Goal: Task Accomplishment & Management: Manage account settings

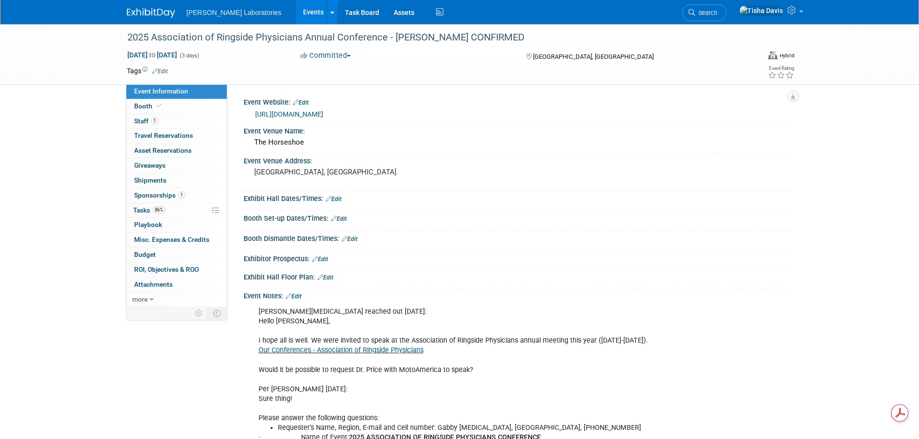
click at [296, 13] on link "Events" at bounding box center [313, 12] width 35 height 24
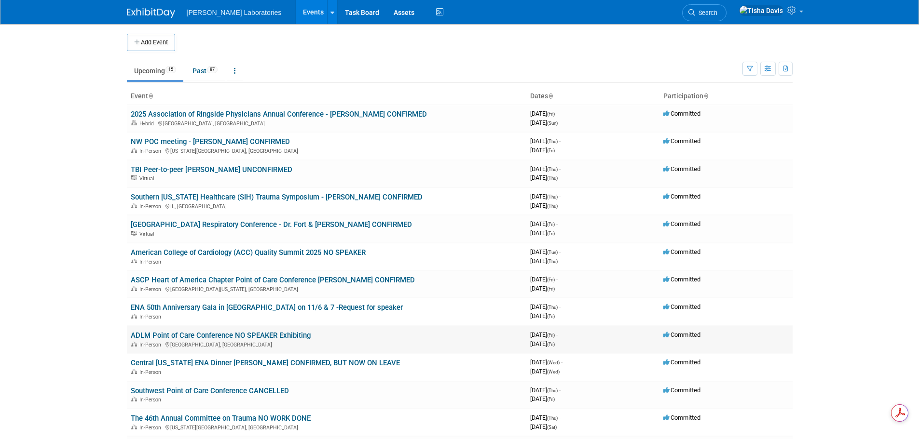
click at [219, 337] on link "ADLM Point of Care Conference NO SPEAKER Exhibiting" at bounding box center [221, 335] width 180 height 9
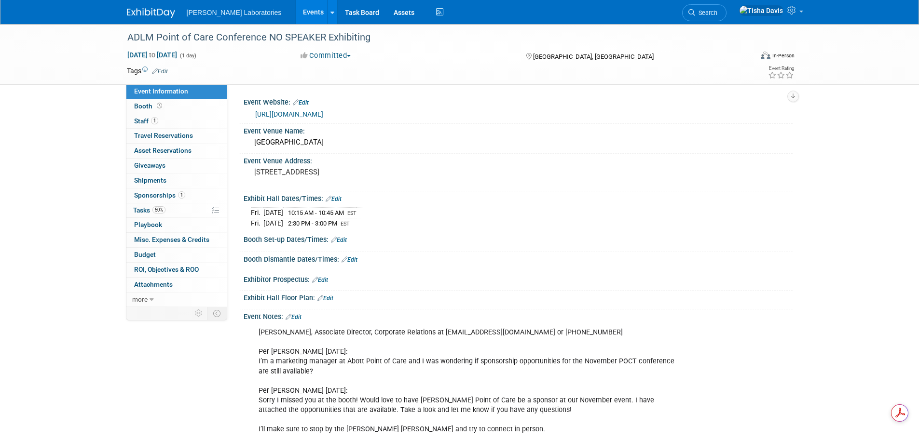
click at [299, 315] on link "Edit" at bounding box center [294, 317] width 16 height 7
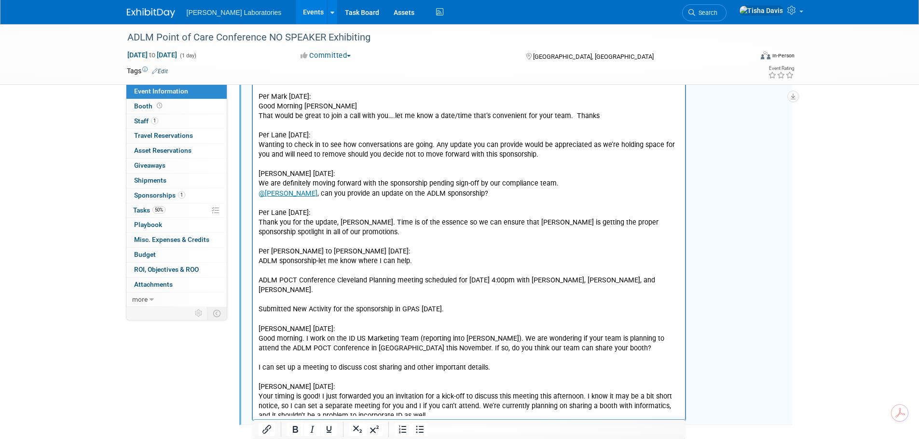
scroll to position [1536, 0]
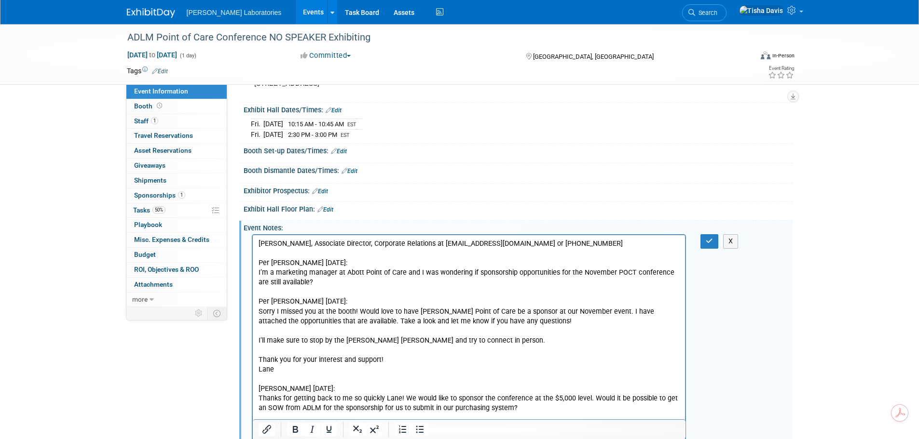
scroll to position [0, 0]
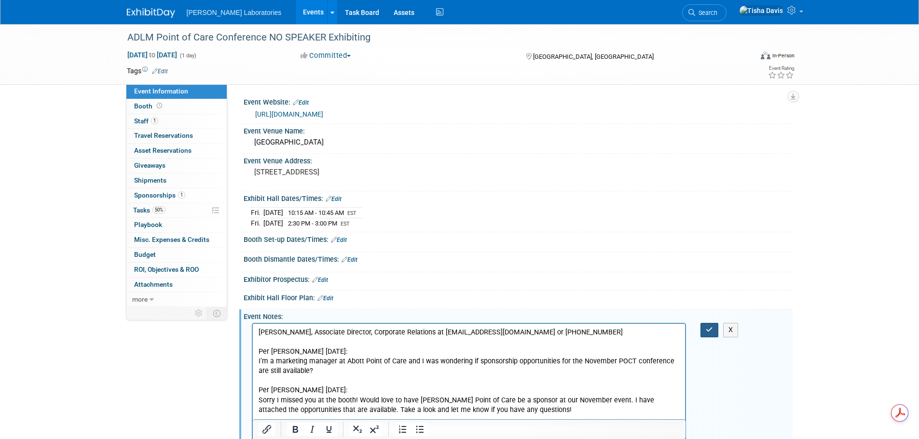
click at [704, 329] on button "button" at bounding box center [709, 330] width 18 height 14
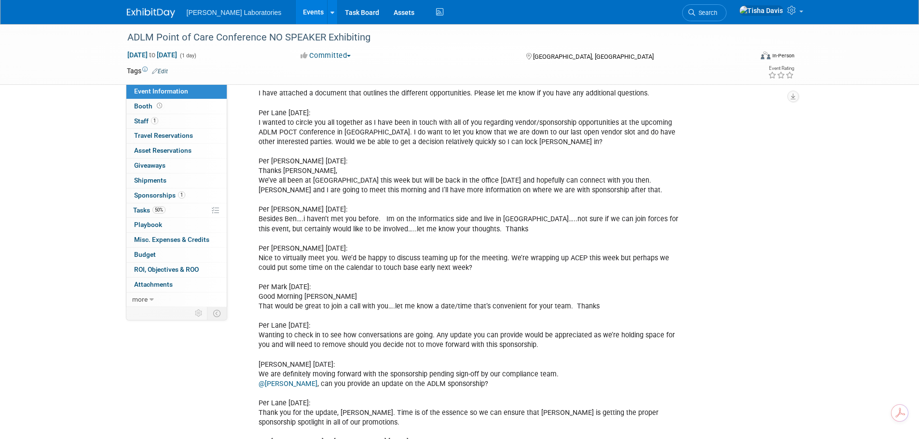
scroll to position [1211, 0]
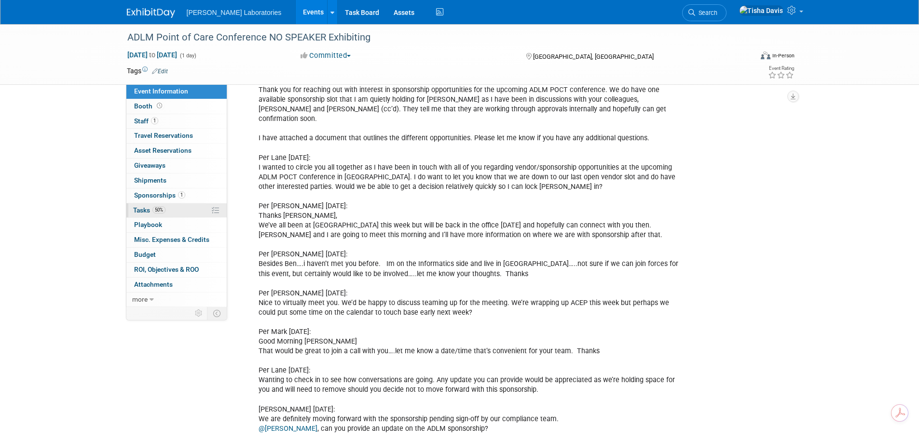
click at [144, 210] on span "Tasks 50%" at bounding box center [149, 210] width 32 height 8
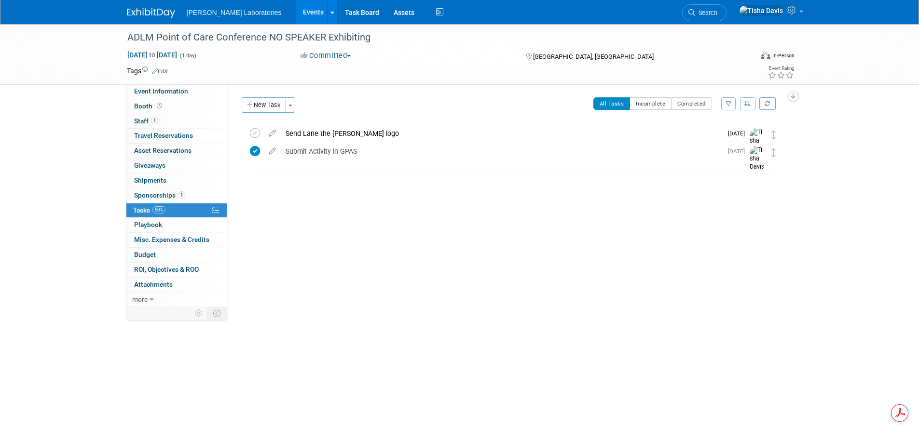
click at [57, 269] on div "ADLM Point of Care Conference NO SPEAKER Exhibiting Nov 7, 2025 to Nov 7, 2025 …" at bounding box center [459, 194] width 919 height 340
click at [256, 132] on icon at bounding box center [255, 133] width 10 height 10
click at [263, 108] on button "New Task" at bounding box center [264, 104] width 44 height 15
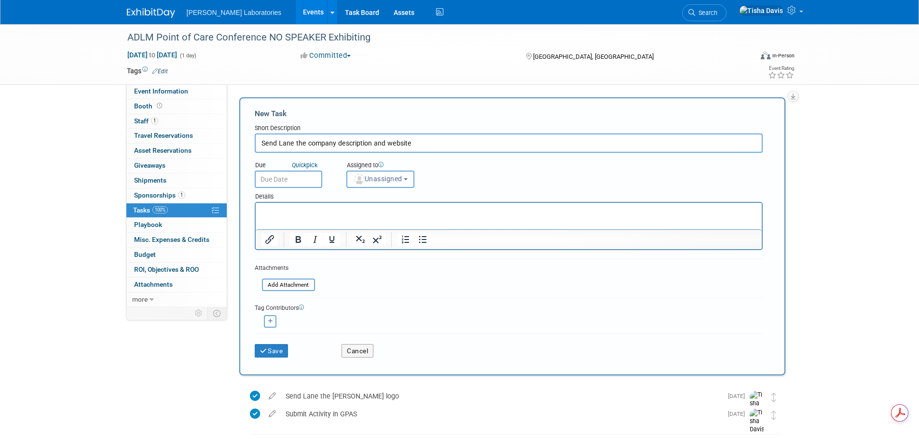
type input "Send Lane the company description and website"
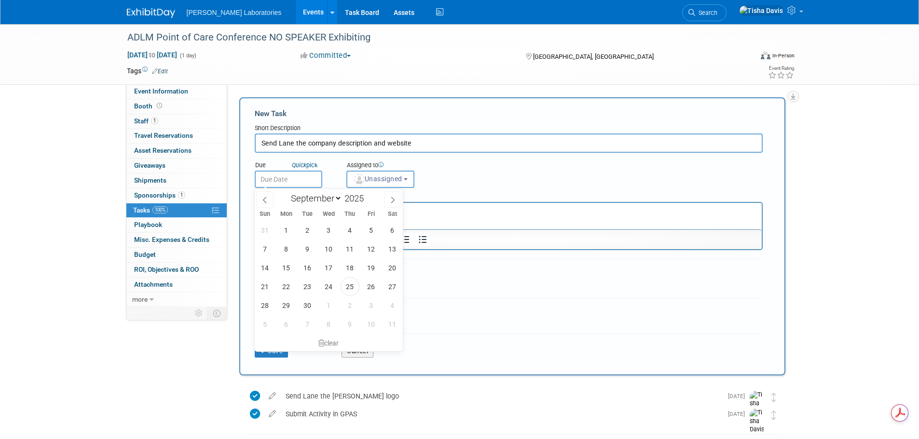
click at [293, 181] on input "text" at bounding box center [289, 179] width 68 height 17
click at [350, 286] on span "25" at bounding box center [350, 286] width 19 height 19
type input "Sep 25, 2025"
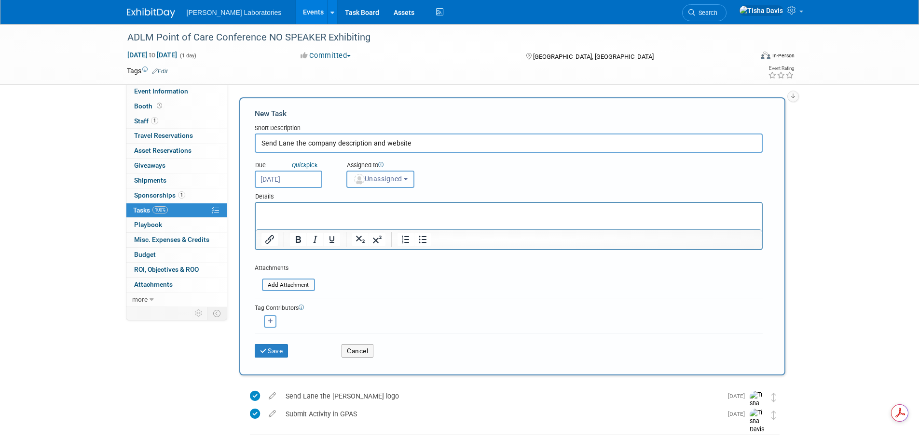
click at [402, 177] on span "Unassigned" at bounding box center [377, 179] width 49 height 8
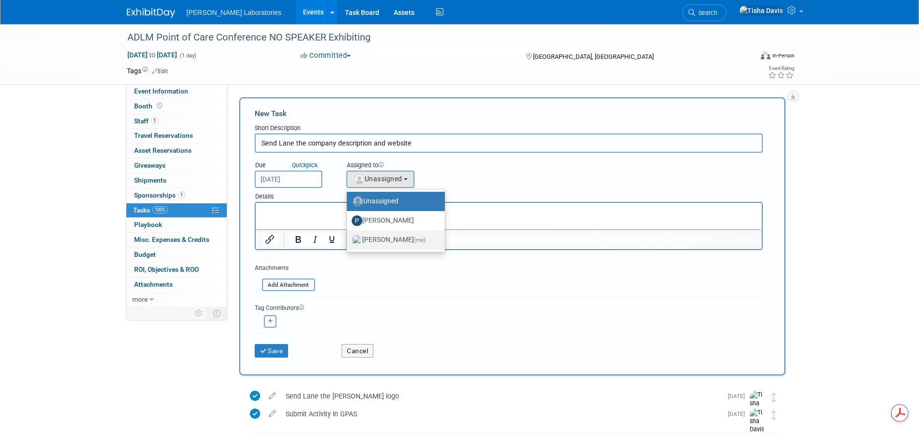
click at [393, 241] on label "Tisha Davis (me)" at bounding box center [393, 240] width 83 height 15
click at [348, 241] on input "Tisha Davis (me)" at bounding box center [345, 239] width 6 height 6
select select "2770856e-d6b1-4121-bfe1-202d7e478624"
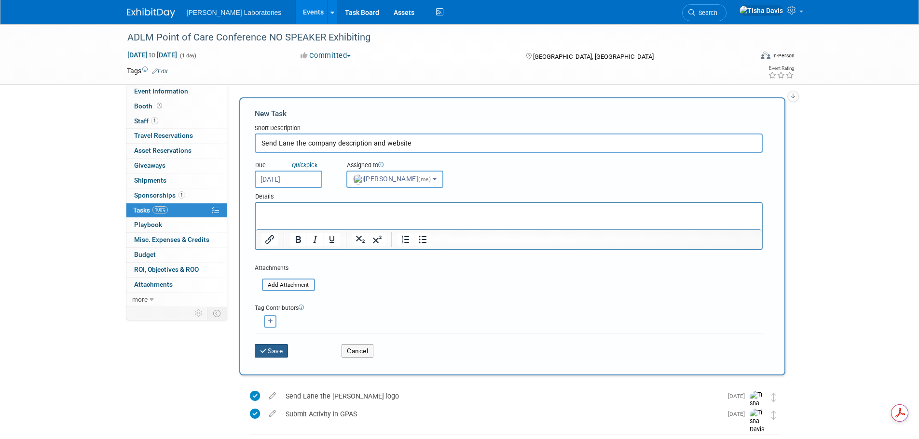
click at [274, 353] on button "Save" at bounding box center [272, 351] width 34 height 14
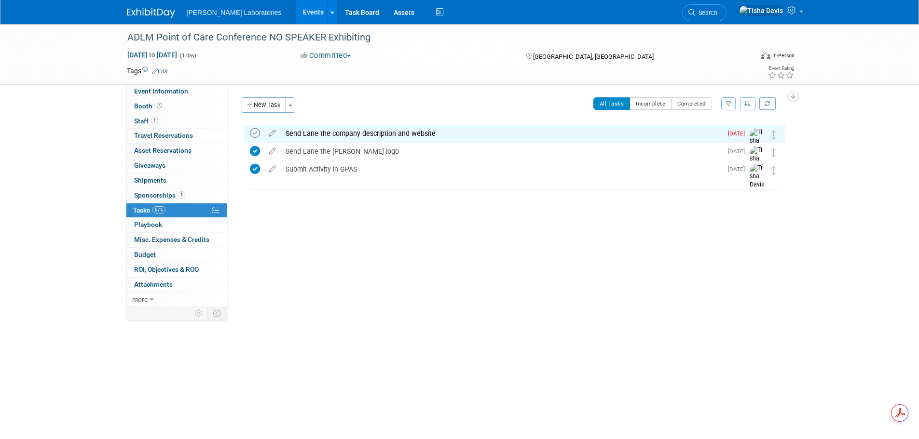
click at [251, 134] on icon at bounding box center [255, 133] width 10 height 10
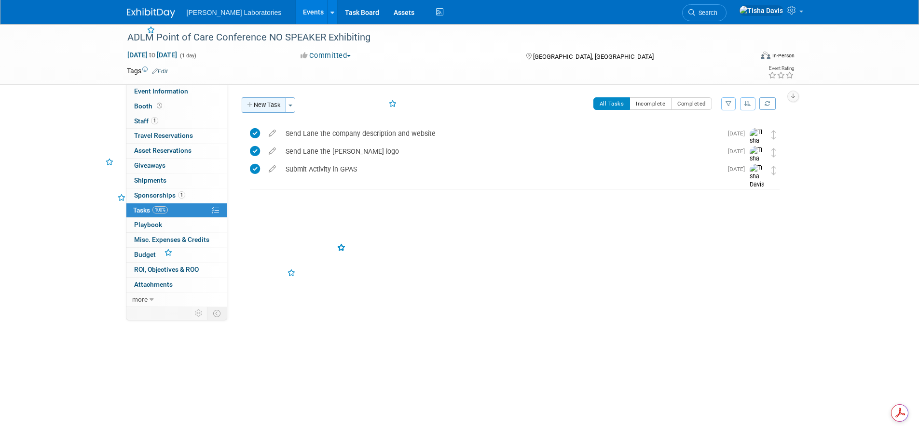
click at [266, 109] on button "New Task" at bounding box center [264, 104] width 44 height 15
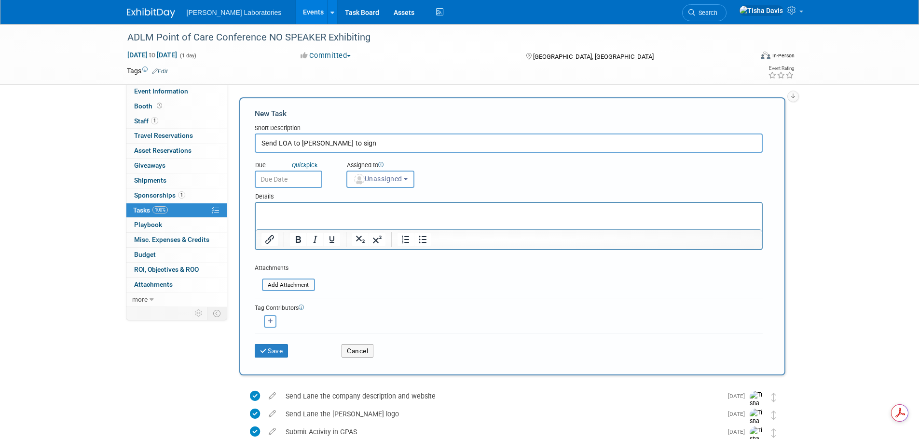
type input "Send LOA to Greta to sign"
click at [279, 174] on input "text" at bounding box center [289, 179] width 68 height 17
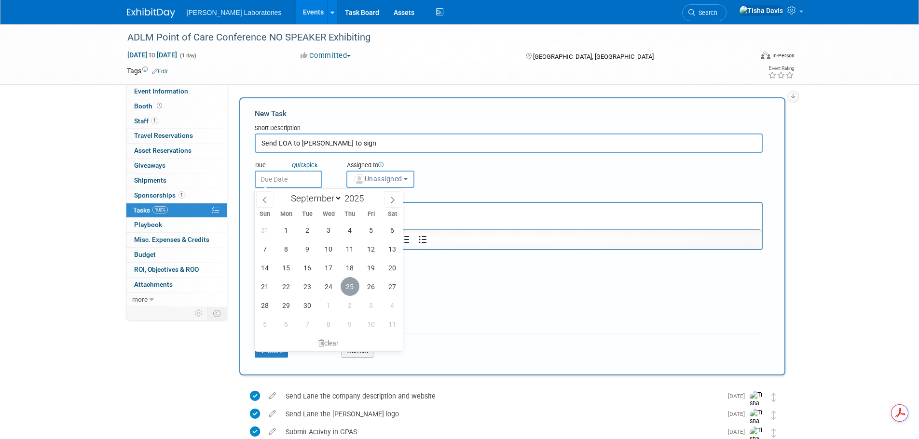
drag, startPoint x: 356, startPoint y: 287, endPoint x: 355, endPoint y: 277, distance: 10.1
click at [355, 287] on span "25" at bounding box center [350, 286] width 19 height 19
type input "Sep 25, 2025"
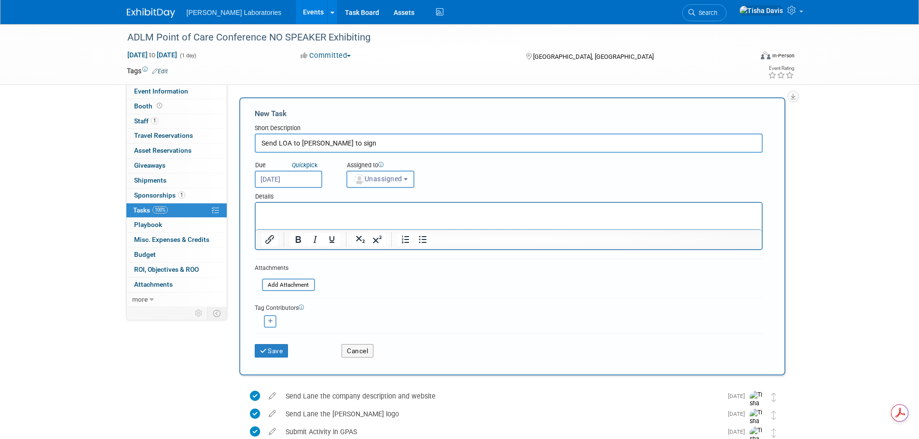
click at [407, 179] on button "Unassigned" at bounding box center [380, 179] width 68 height 17
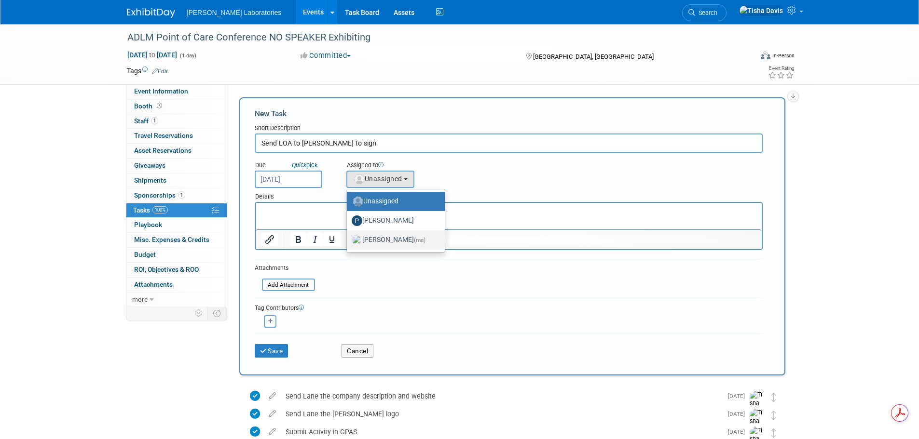
click at [383, 244] on label "Tisha Davis (me)" at bounding box center [393, 240] width 83 height 15
click at [348, 242] on input "Tisha Davis (me)" at bounding box center [345, 239] width 6 height 6
select select "2770856e-d6b1-4121-bfe1-202d7e478624"
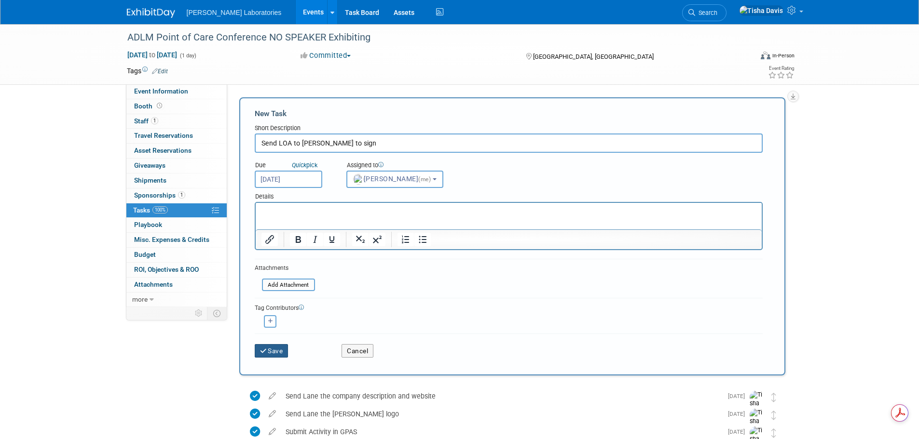
click at [269, 348] on button "Save" at bounding box center [272, 351] width 34 height 14
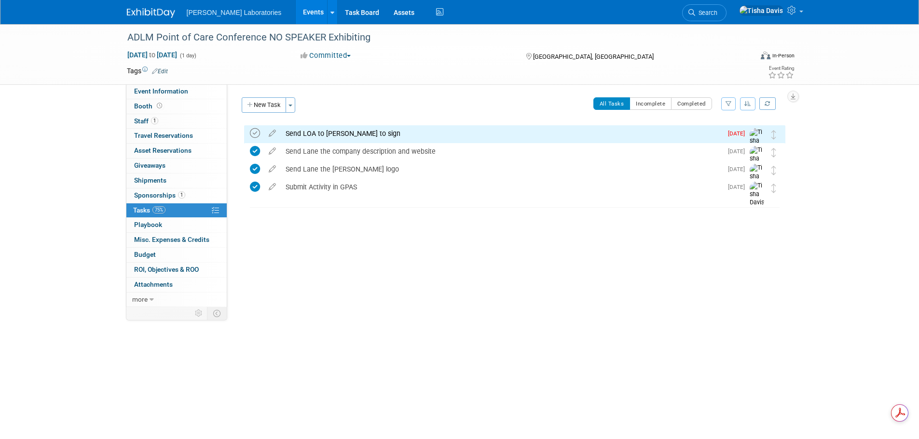
click at [253, 132] on icon at bounding box center [255, 133] width 10 height 10
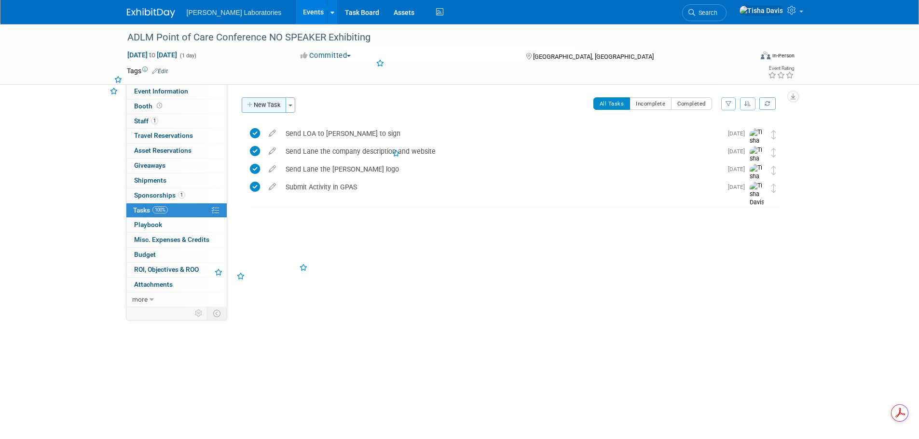
click at [259, 103] on button "New Task" at bounding box center [264, 104] width 44 height 15
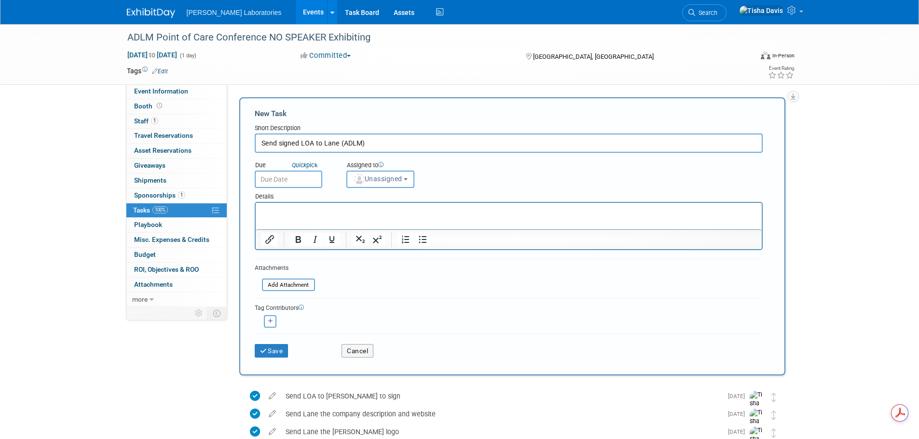
type input "Send signed LOA to Lane (ADLM)"
click at [286, 177] on input "text" at bounding box center [289, 179] width 68 height 17
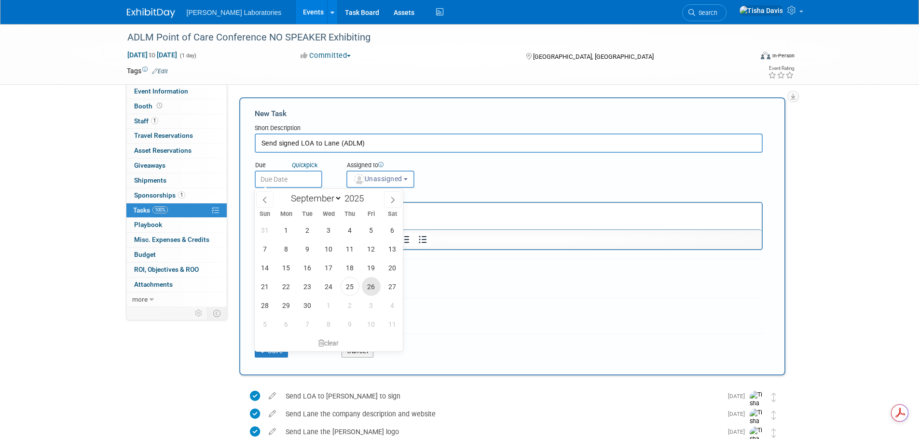
click at [373, 287] on span "26" at bounding box center [371, 286] width 19 height 19
type input "Sep 26, 2025"
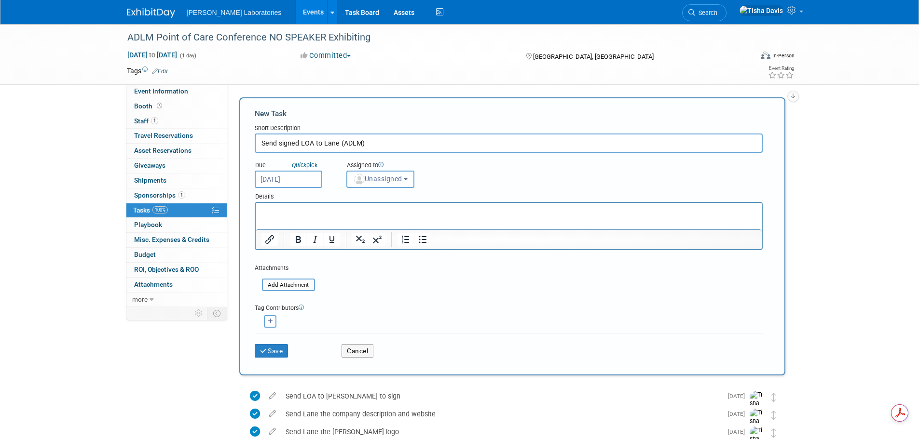
click at [408, 180] on b "button" at bounding box center [406, 179] width 4 height 2
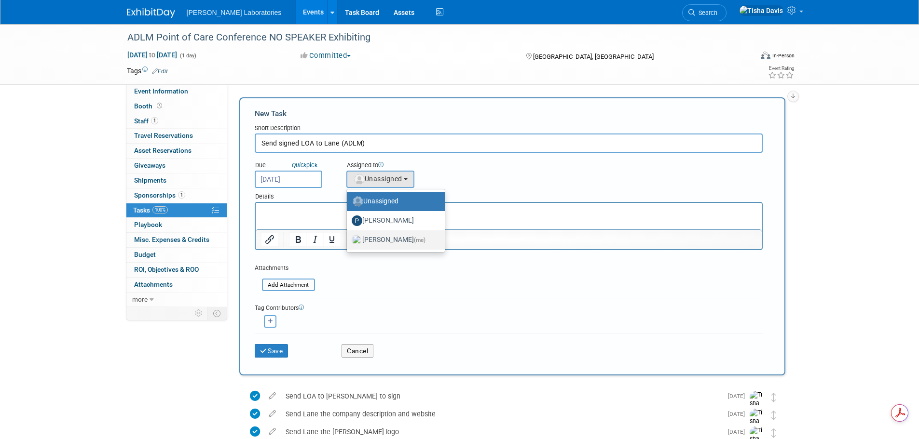
click at [389, 240] on label "Tisha Davis (me)" at bounding box center [393, 240] width 83 height 15
click at [348, 240] on input "Tisha Davis (me)" at bounding box center [345, 239] width 6 height 6
select select "2770856e-d6b1-4121-bfe1-202d7e478624"
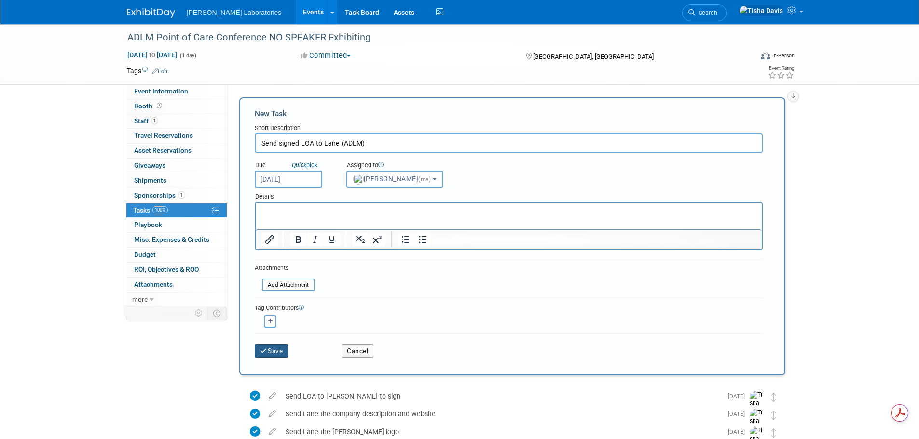
click at [273, 347] on button "Save" at bounding box center [272, 351] width 34 height 14
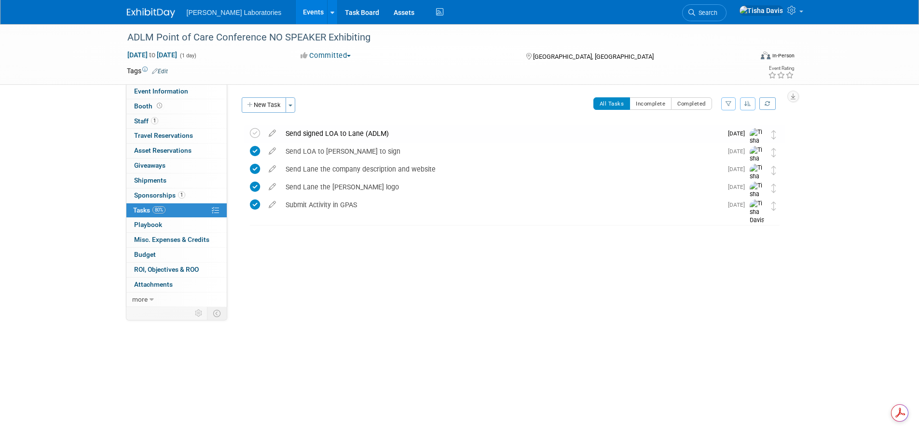
click at [296, 11] on link "Events" at bounding box center [313, 12] width 35 height 24
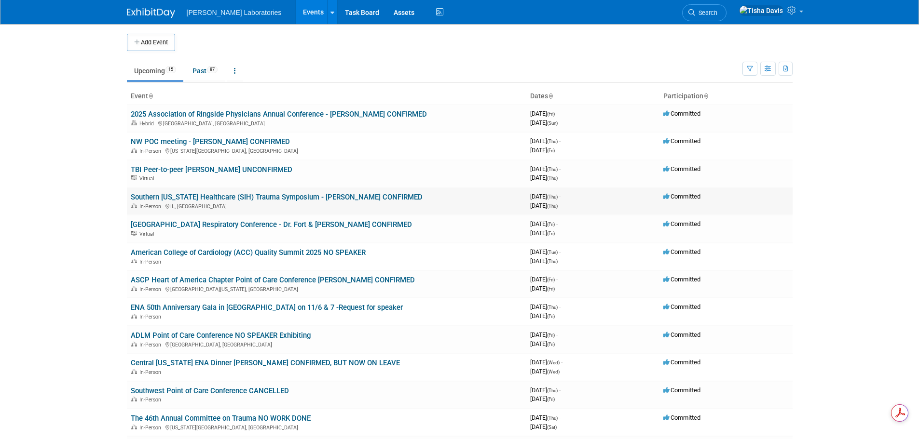
click at [327, 196] on link "Southern [US_STATE] Healthcare (SIH) Trauma Symposium - [PERSON_NAME] CONFIRMED" at bounding box center [277, 197] width 292 height 9
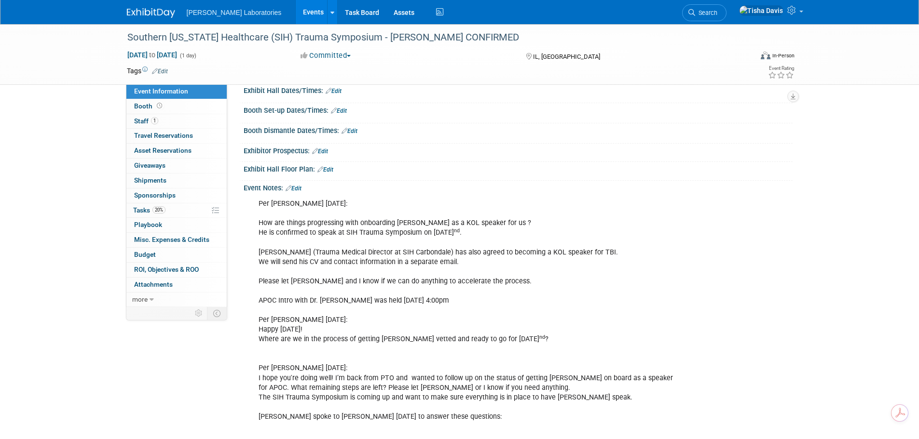
scroll to position [48, 0]
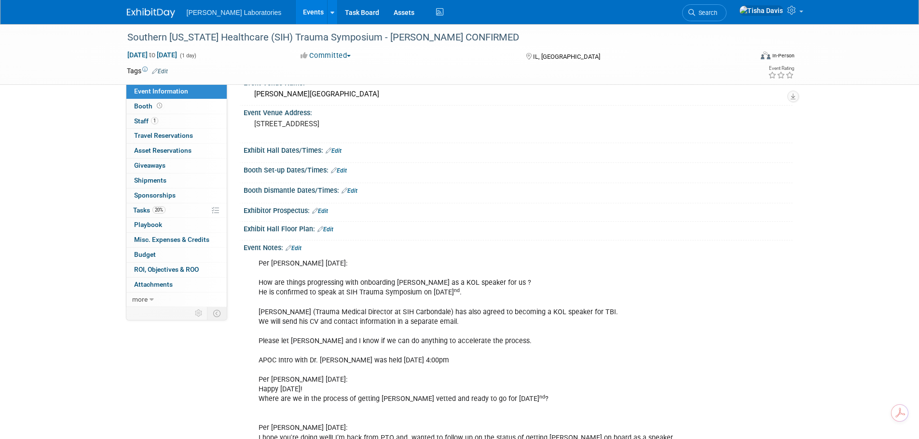
click at [296, 11] on link "Events" at bounding box center [313, 12] width 35 height 24
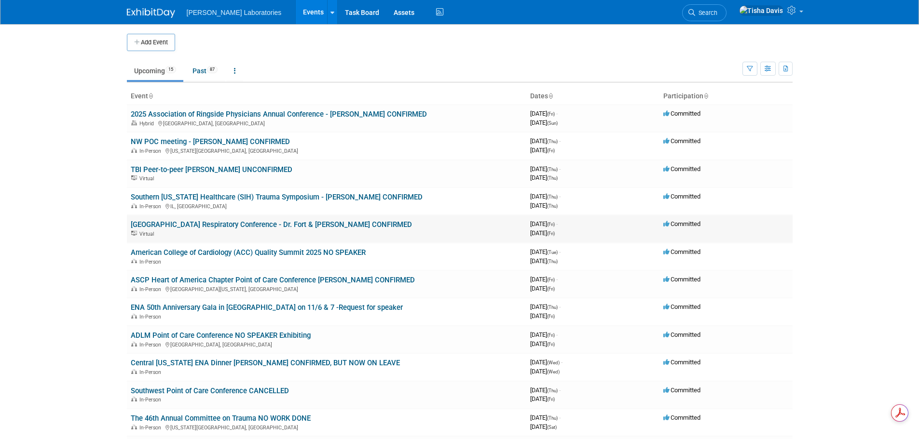
click at [271, 222] on link "[GEOGRAPHIC_DATA] Respiratory Conference - Dr. Fort & [PERSON_NAME] CONFIRMED" at bounding box center [271, 224] width 281 height 9
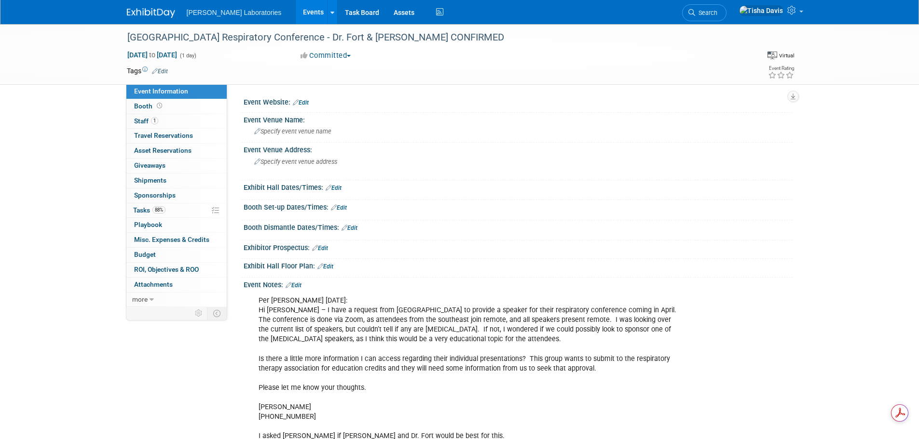
click at [296, 7] on link "Events" at bounding box center [313, 12] width 35 height 24
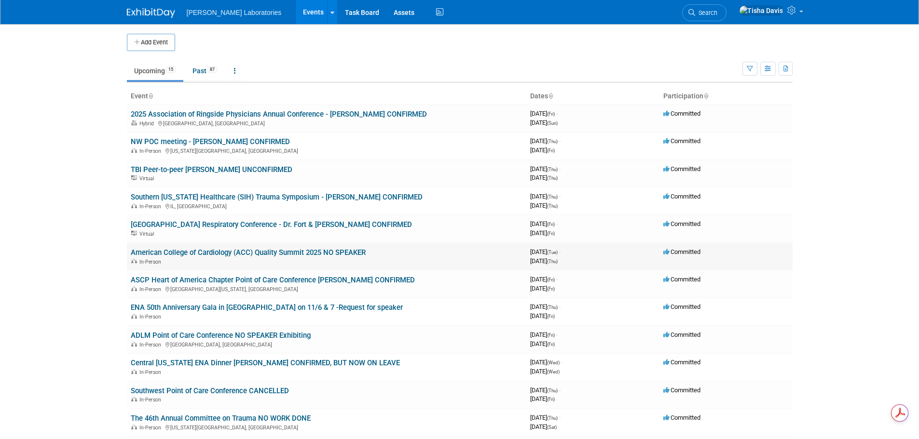
click at [273, 253] on link "American College of Cardiology (ACC) Quality Summit 2025 NO SPEAKER" at bounding box center [248, 252] width 235 height 9
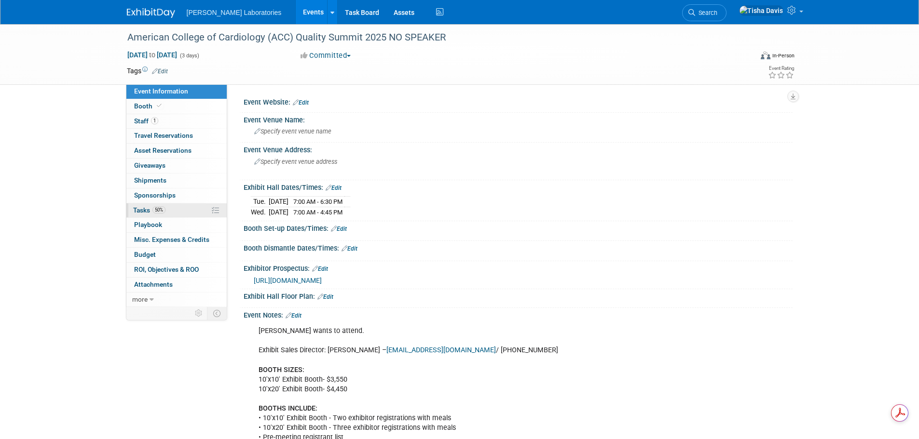
click at [141, 208] on span "Tasks 50%" at bounding box center [149, 210] width 32 height 8
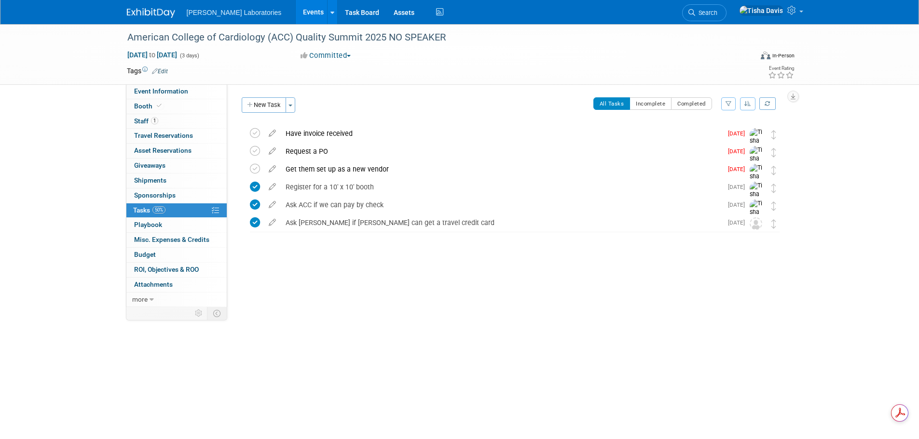
click at [296, 14] on link "Events" at bounding box center [313, 12] width 35 height 24
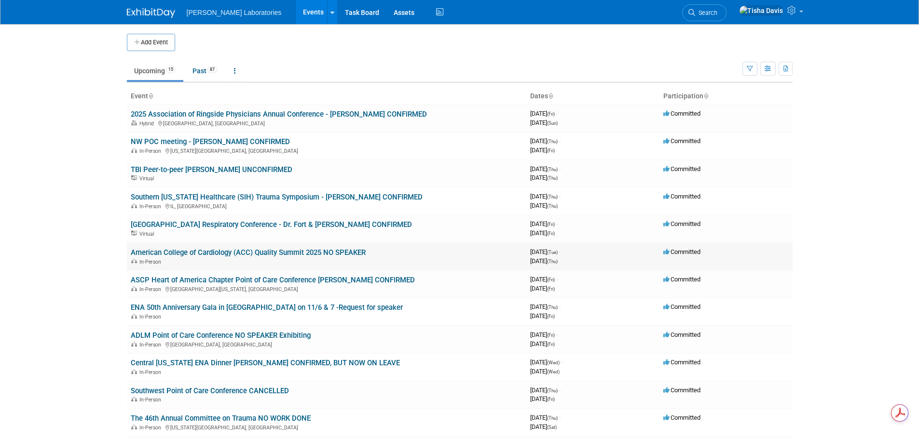
click at [215, 254] on link "American College of Cardiology (ACC) Quality Summit 2025 NO SPEAKER" at bounding box center [248, 252] width 235 height 9
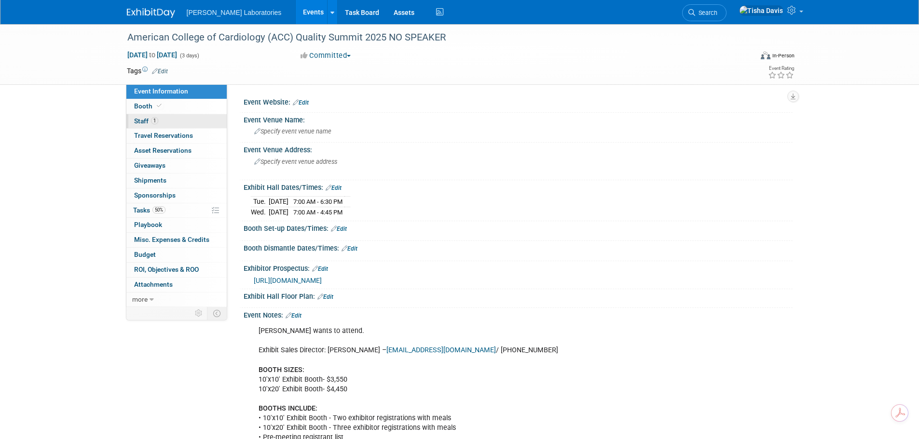
click at [140, 119] on span "Staff 1" at bounding box center [146, 121] width 24 height 8
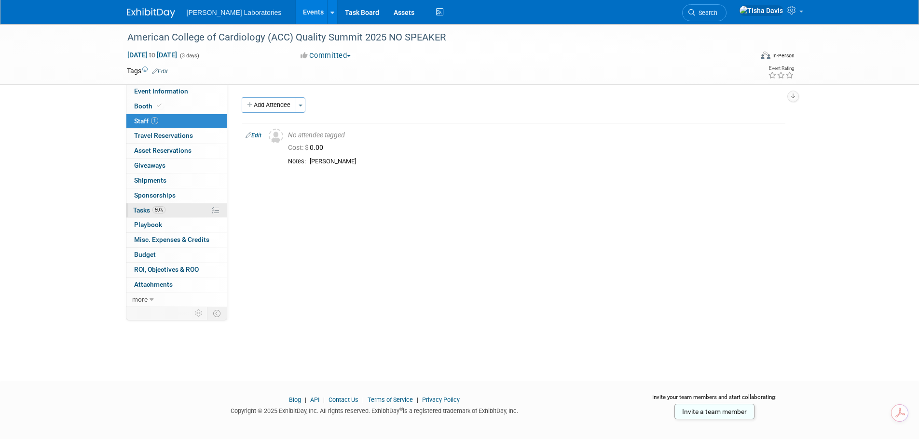
click at [143, 208] on span "Tasks 50%" at bounding box center [149, 210] width 32 height 8
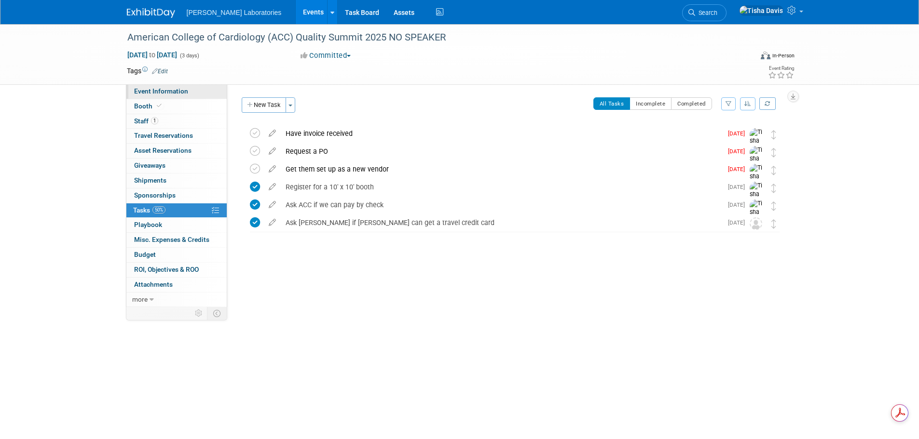
click at [152, 90] on span "Event Information" at bounding box center [161, 91] width 54 height 8
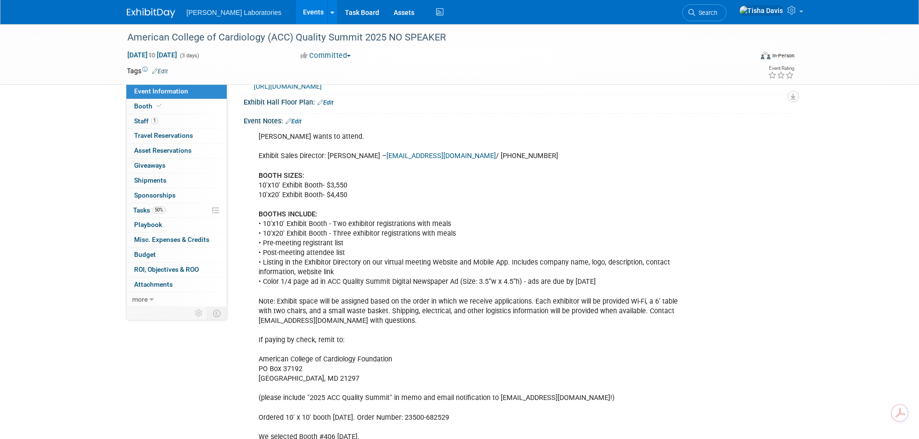
scroll to position [224, 0]
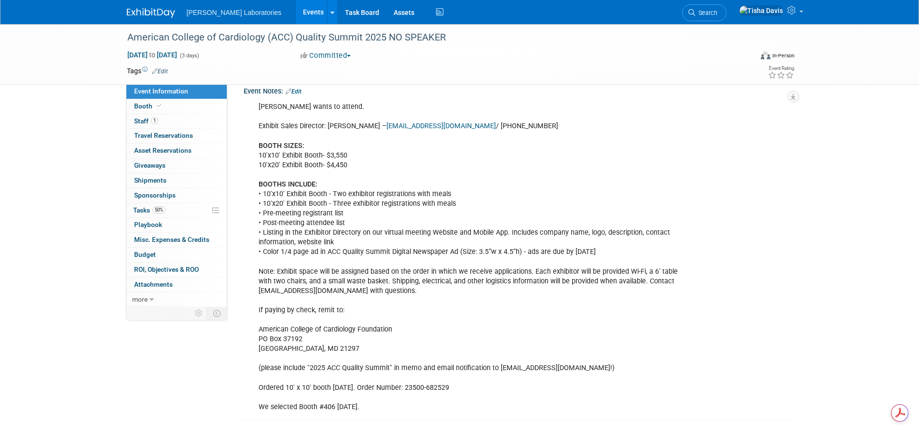
click at [606, 395] on div "Jeff wants to attend. Exhibit Sales Director: Christy Troiano – ctroiano@acc.or…" at bounding box center [469, 257] width 435 height 320
click at [296, 13] on link "Events" at bounding box center [313, 12] width 35 height 24
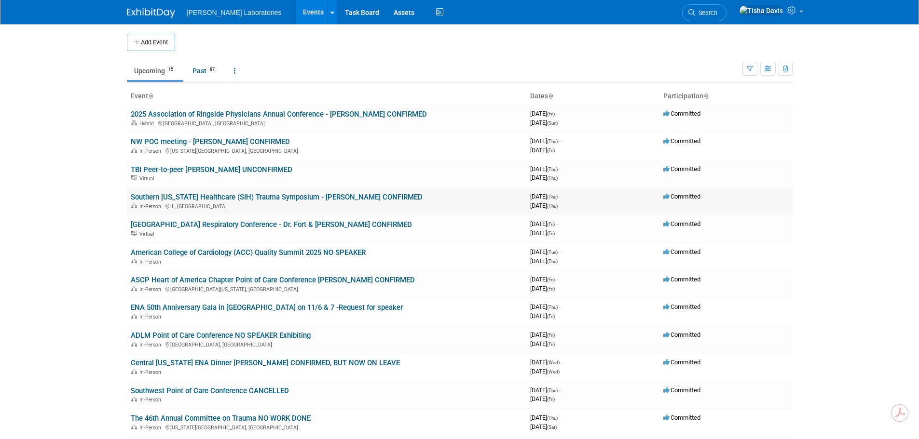
click at [278, 194] on link "Southern [US_STATE] Healthcare (SIH) Trauma Symposium - [PERSON_NAME] CONFIRMED" at bounding box center [277, 197] width 292 height 9
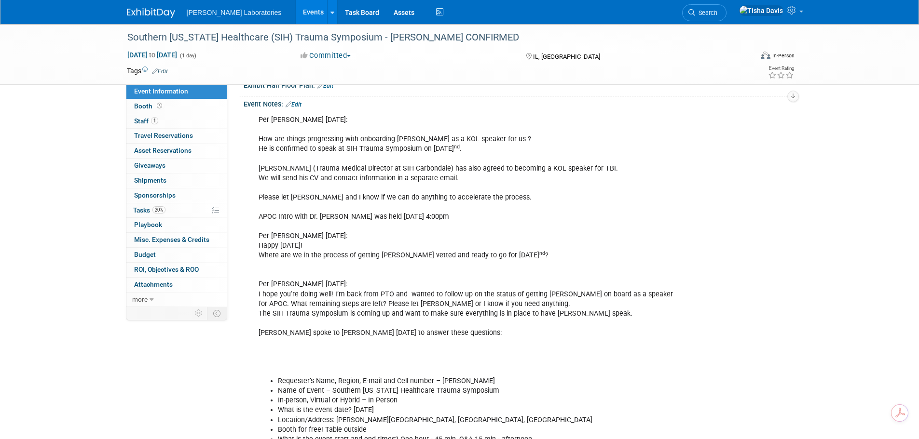
scroll to position [193, 0]
click at [296, 9] on link "Events" at bounding box center [313, 12] width 35 height 24
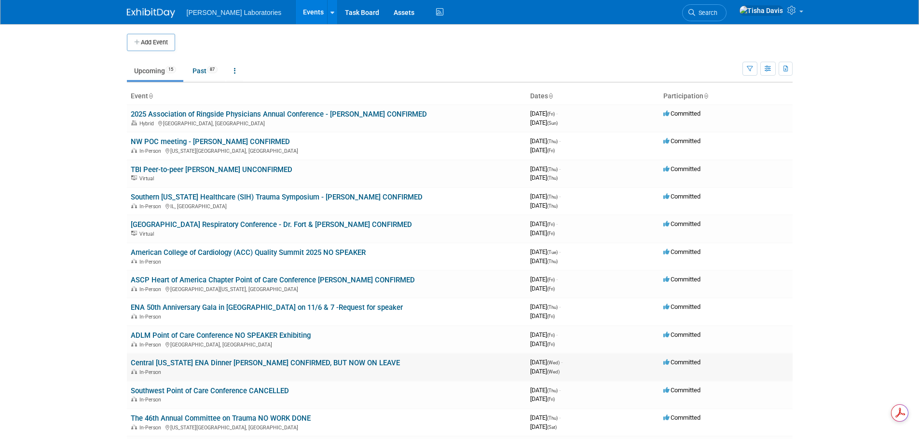
click at [306, 361] on link "Central [US_STATE] ENA Dinner [PERSON_NAME] CONFIRMED, BUT NOW ON LEAVE" at bounding box center [265, 363] width 269 height 9
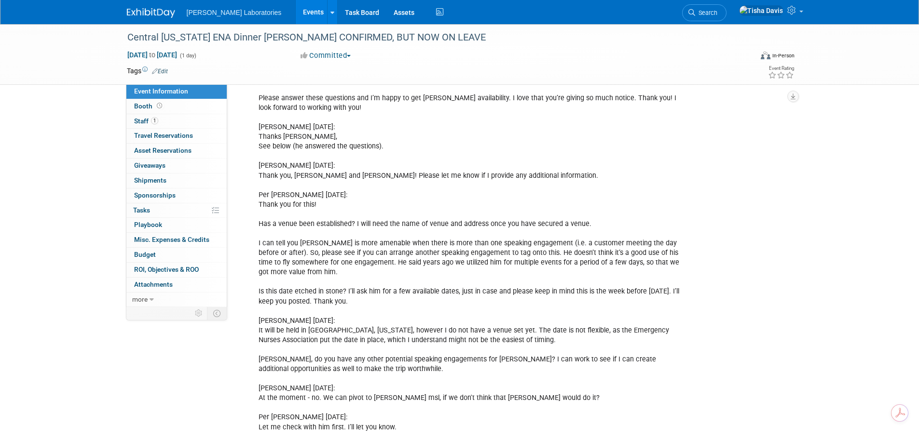
scroll to position [338, 0]
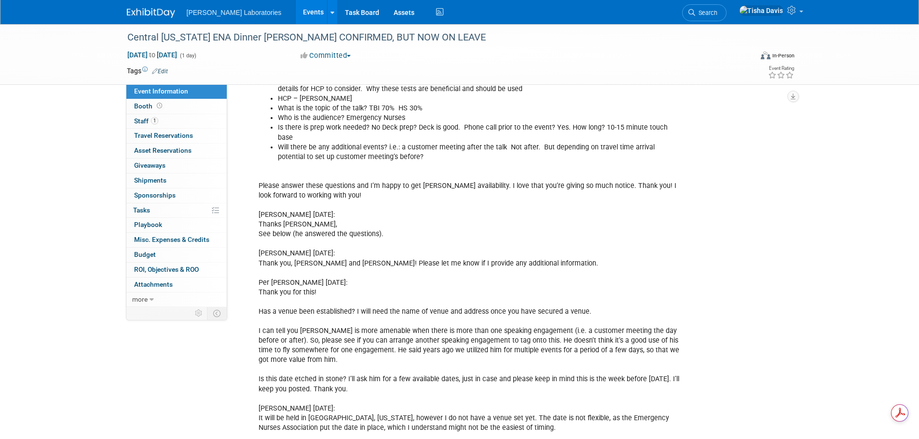
click at [296, 12] on link "Events" at bounding box center [313, 12] width 35 height 24
